Goal: Navigation & Orientation: Go to known website

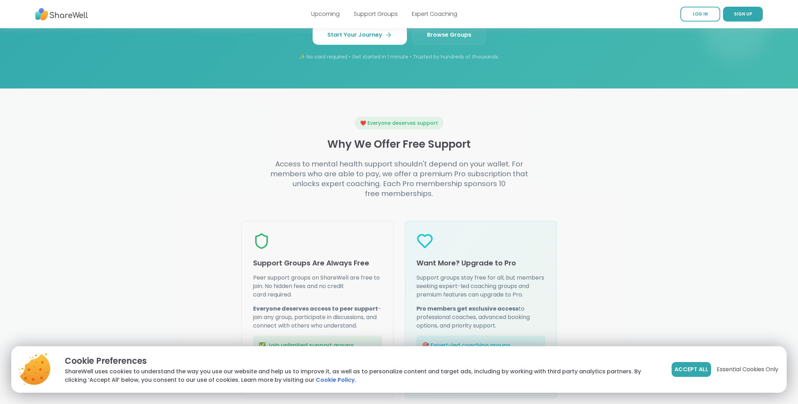
scroll to position [1037, 0]
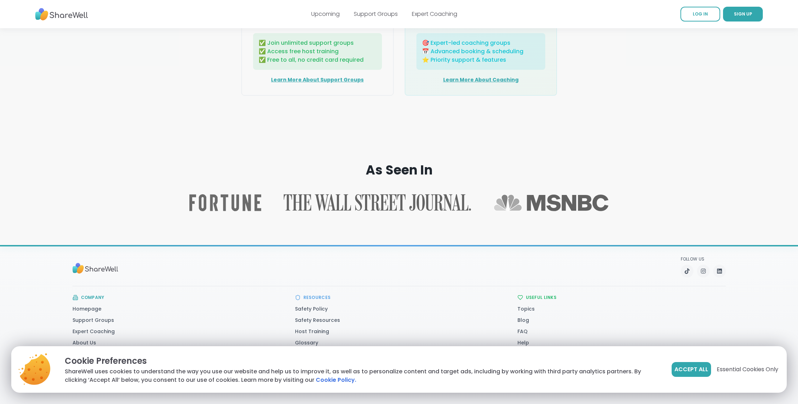
click at [35, 5] on link at bounding box center [35, 5] width 0 height 0
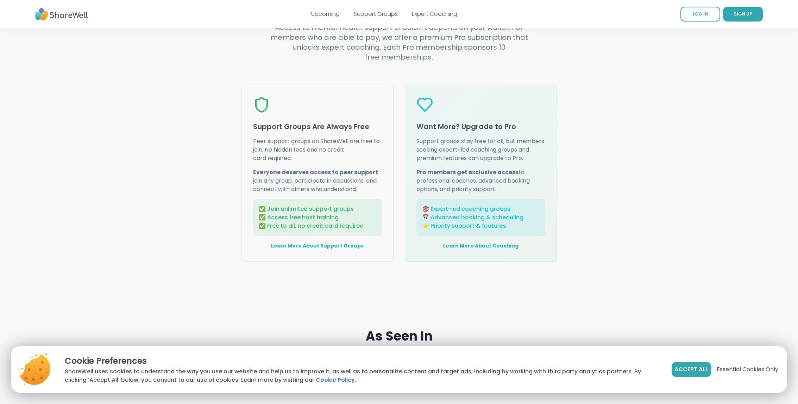
scroll to position [1037, 0]
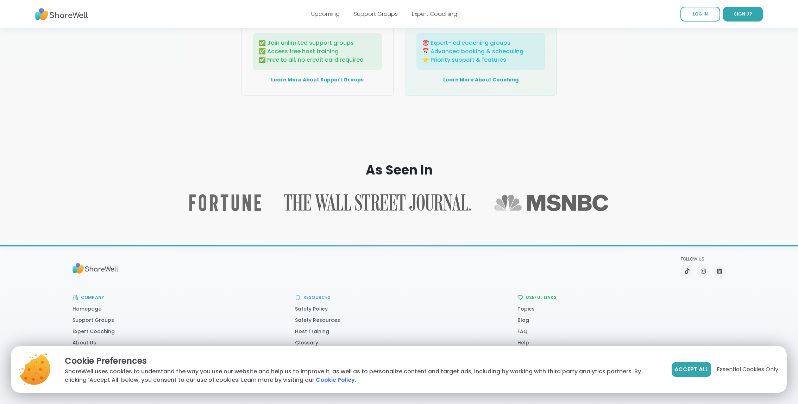
scroll to position [1037, 0]
